Goal: Information Seeking & Learning: Learn about a topic

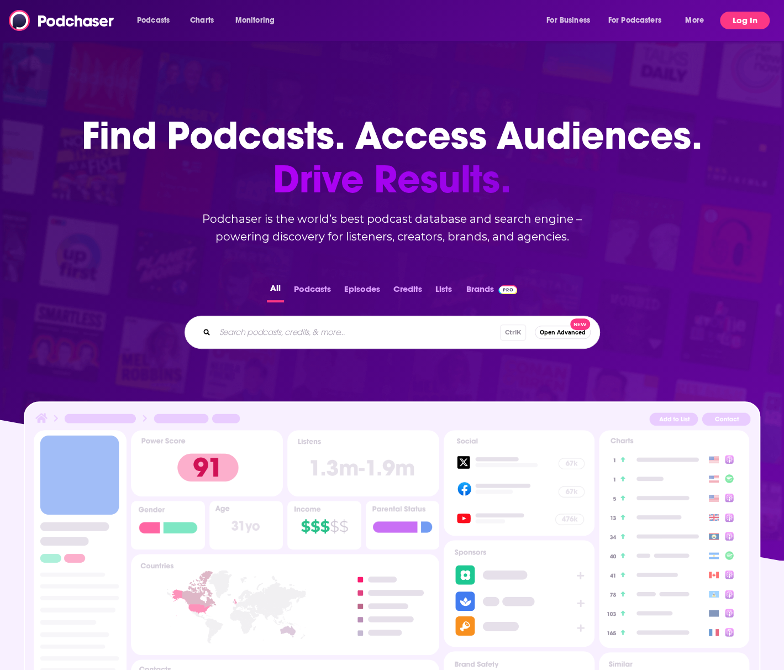
click at [738, 23] on button "Log In" at bounding box center [745, 21] width 50 height 18
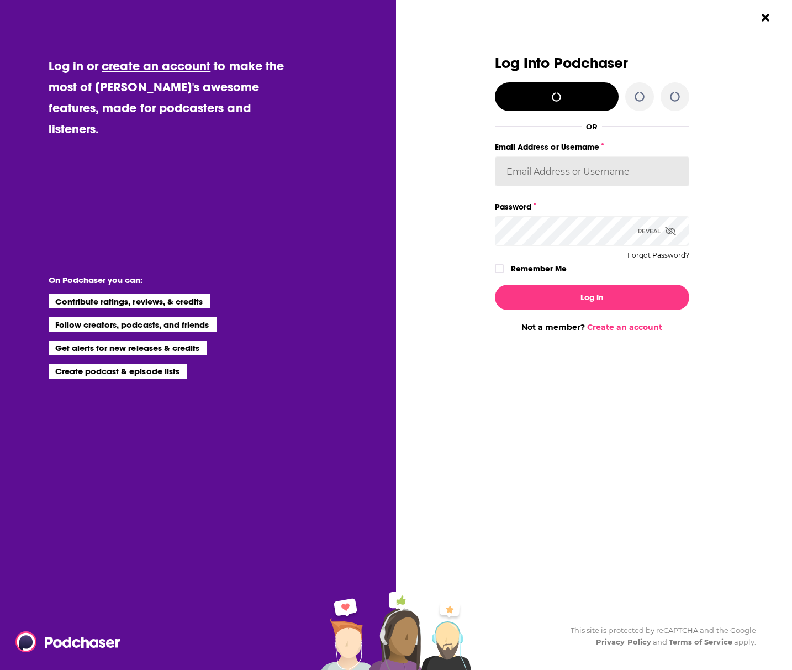
type input "evankrask"
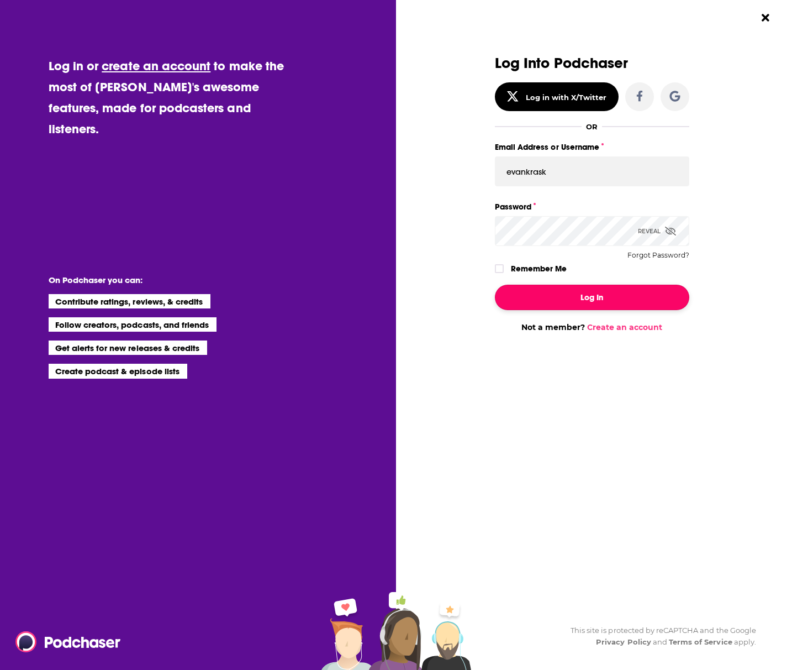
click at [589, 289] on button "Log In" at bounding box center [592, 297] width 194 height 25
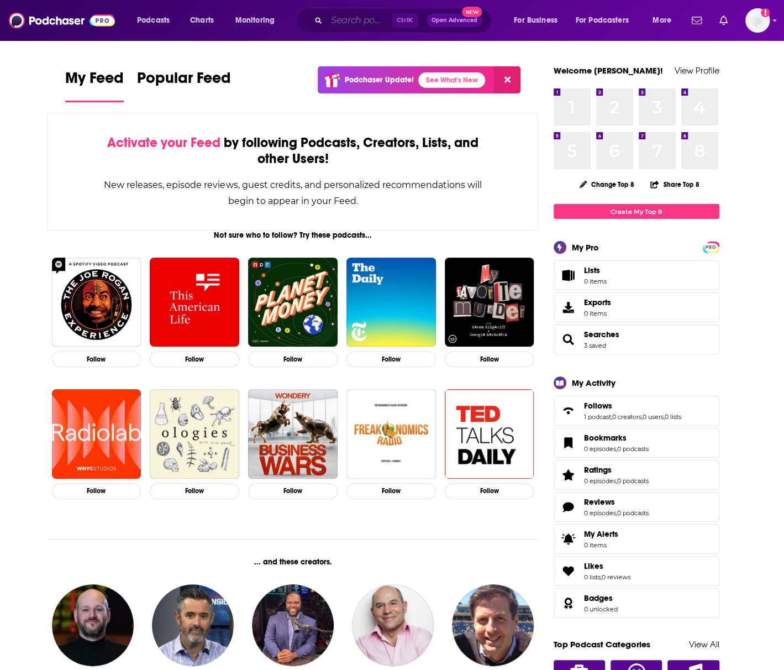
click at [334, 19] on input "Search podcasts, credits, & more..." at bounding box center [358, 21] width 65 height 18
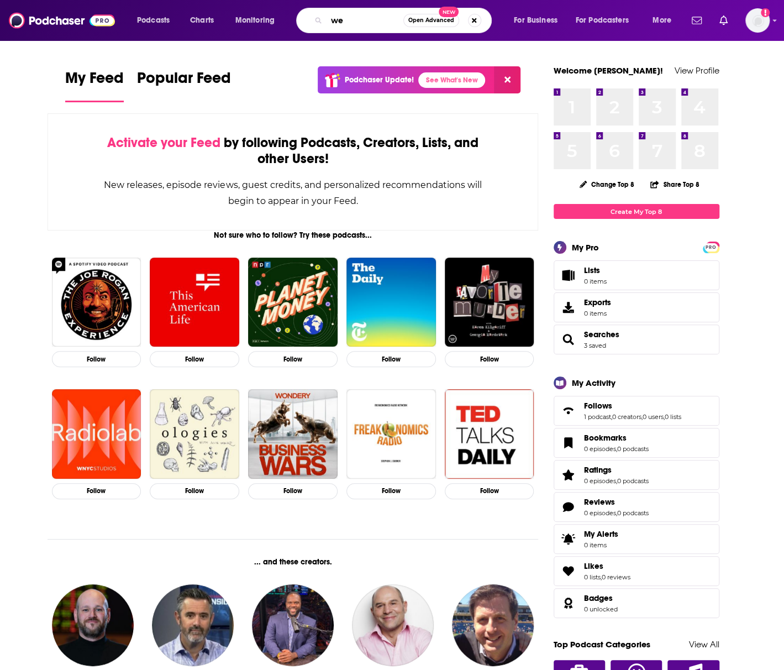
type input "w"
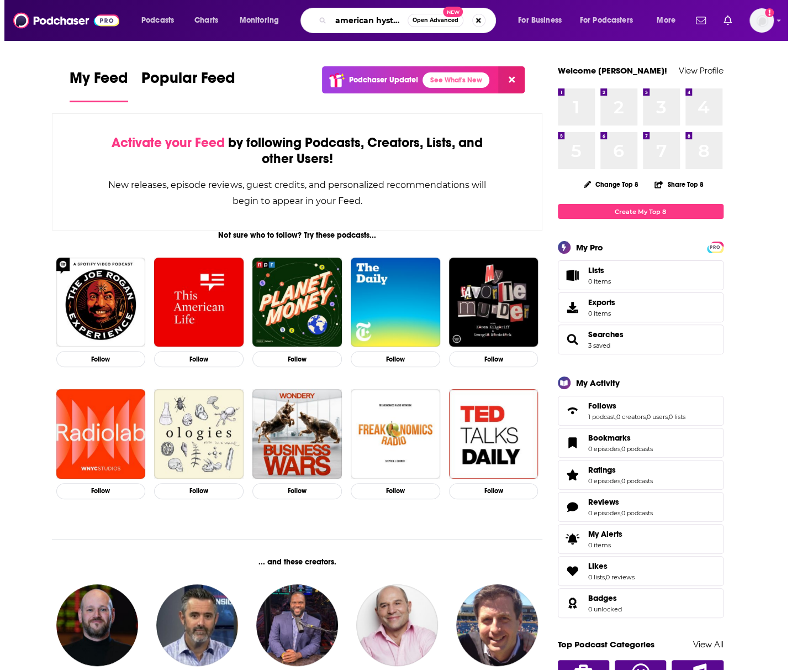
scroll to position [0, 6]
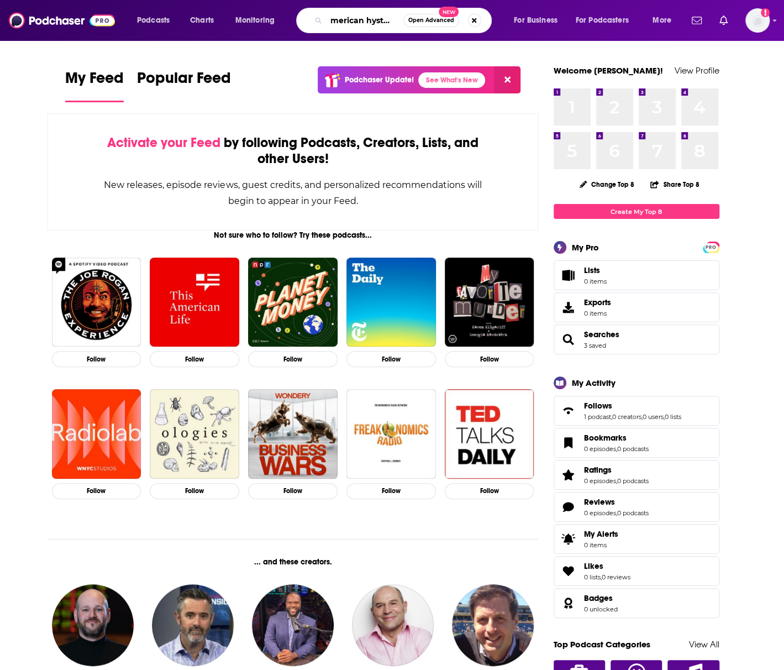
type input "american hysteria"
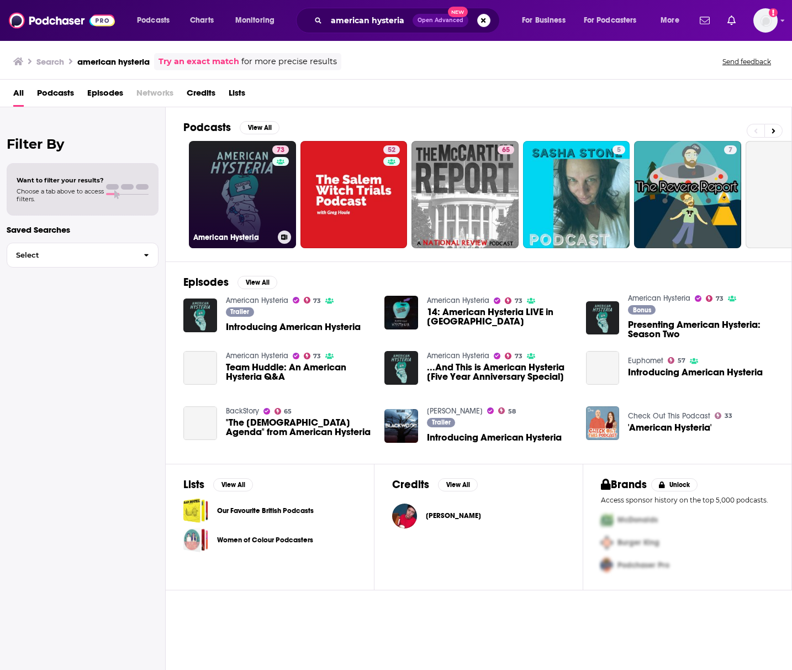
click at [235, 173] on link "73 American Hysteria" at bounding box center [242, 194] width 107 height 107
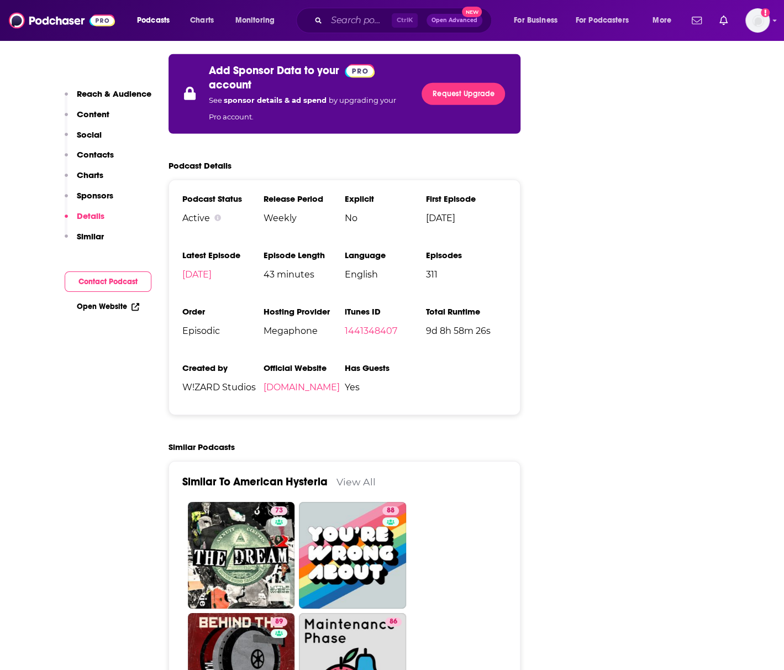
scroll to position [1768, 0]
